Goal: Task Accomplishment & Management: Complete application form

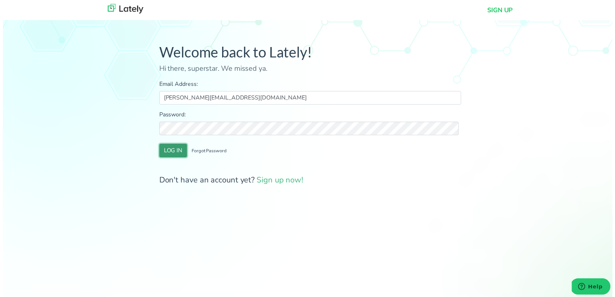
click at [163, 150] on button "LOG IN" at bounding box center [172, 152] width 28 height 14
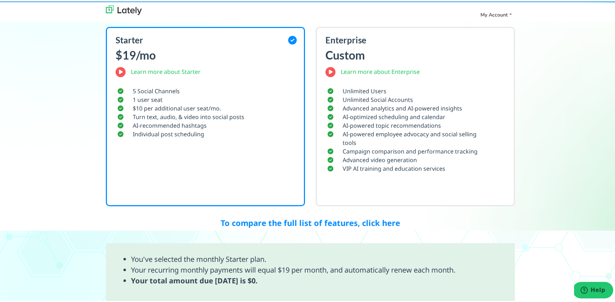
scroll to position [383, 0]
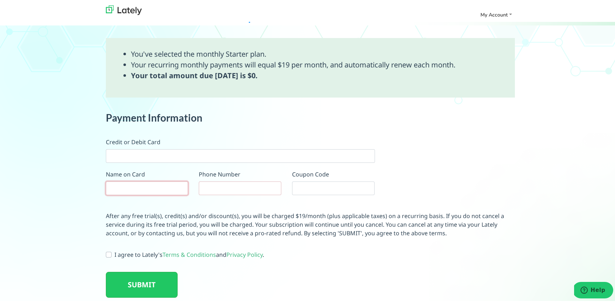
type input "[PERSON_NAME]"
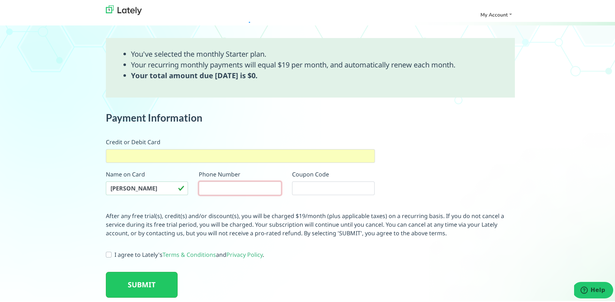
click at [240, 183] on input "tel" at bounding box center [240, 187] width 82 height 14
type input "8168728452"
click at [114, 255] on label "I agree to Lately's Terms & Conditions and Privacy Policy ." at bounding box center [189, 253] width 150 height 9
click at [108, 255] on input "I agree to Lately's Terms & Conditions and Privacy Policy ." at bounding box center [109, 252] width 6 height 7
checkbox input "true"
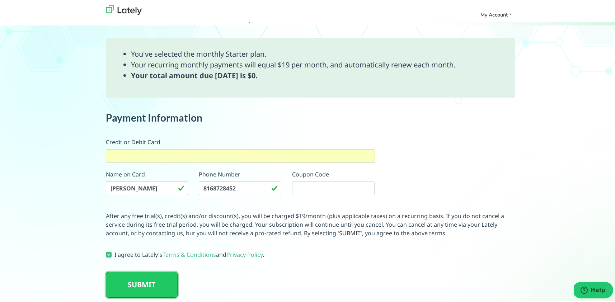
click at [137, 284] on button "SUBMIT" at bounding box center [142, 283] width 72 height 26
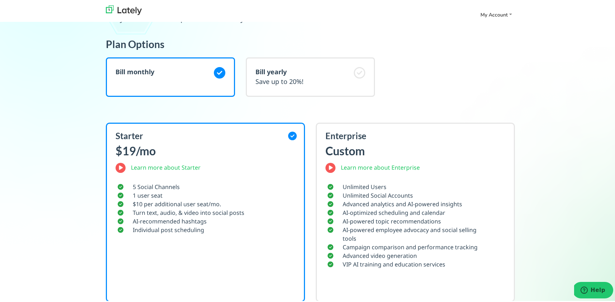
scroll to position [0, 0]
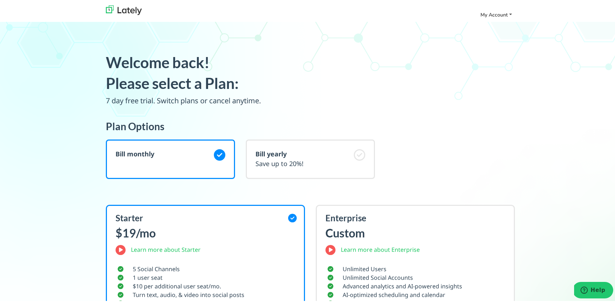
click at [509, 13] on link "My Account" at bounding box center [495, 14] width 37 height 12
click at [416, 115] on div "Welcome back! Please select a Plan: 7 day free trial. Switch plans or cancel an…" at bounding box center [309, 85] width 419 height 67
click at [123, 12] on img at bounding box center [124, 9] width 36 height 10
